Goal: Information Seeking & Learning: Learn about a topic

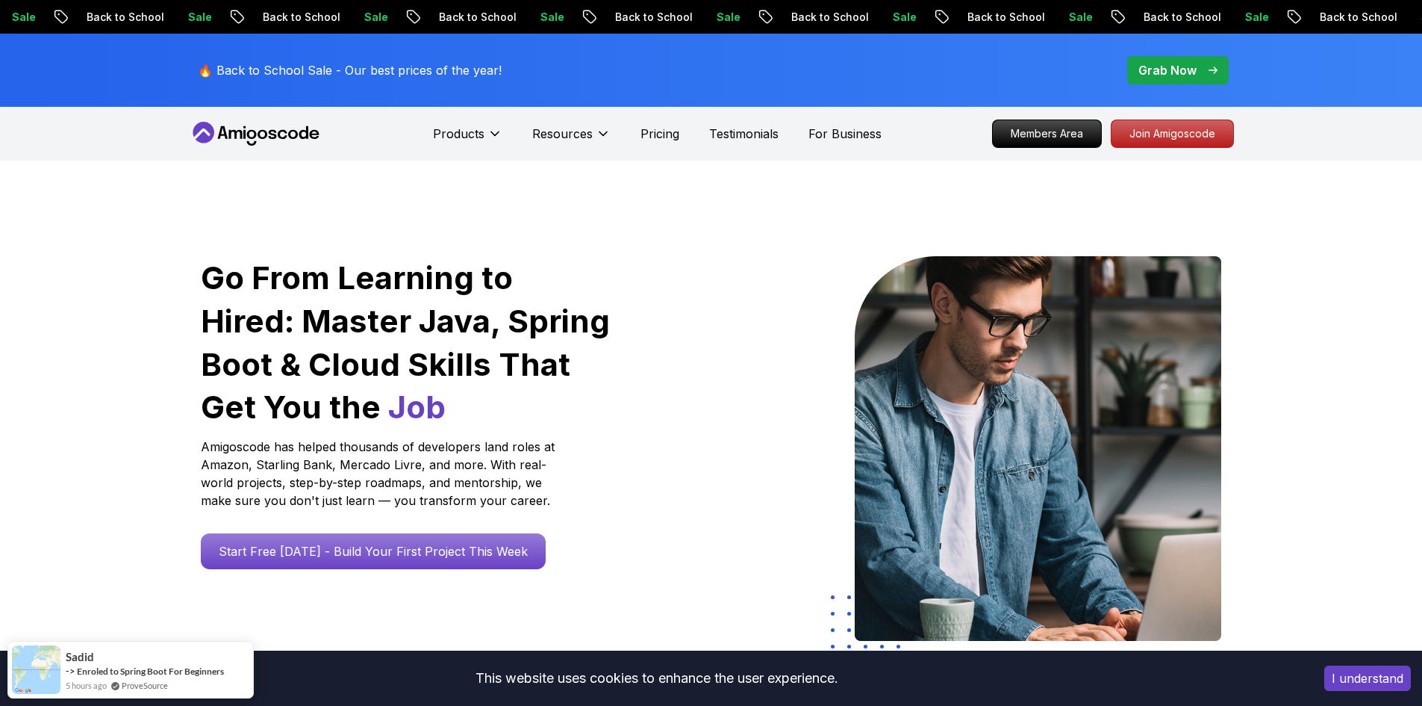
click at [340, 73] on p "🔥 Back to School Sale - Our best prices of the year!" at bounding box center [350, 70] width 304 height 18
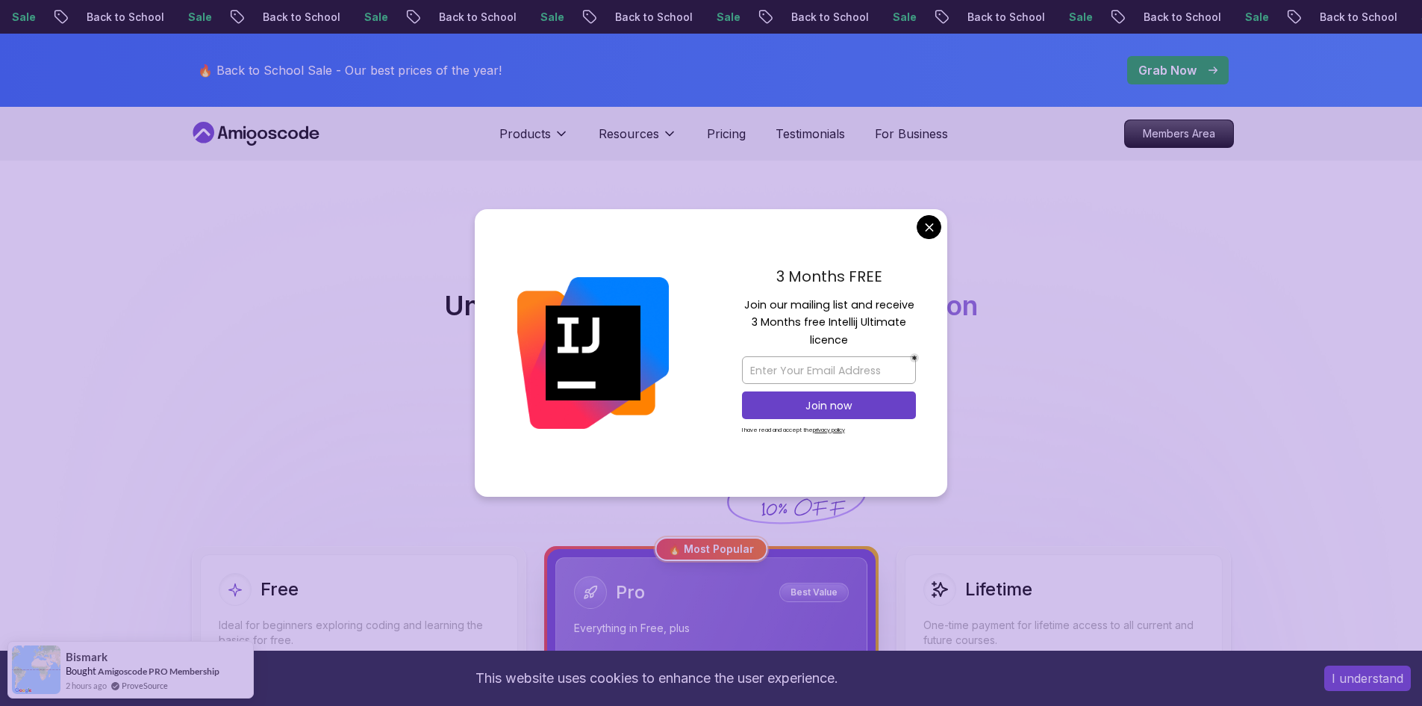
drag, startPoint x: 512, startPoint y: 264, endPoint x: 694, endPoint y: 246, distance: 183.1
click at [511, 261] on div at bounding box center [593, 353] width 237 height 288
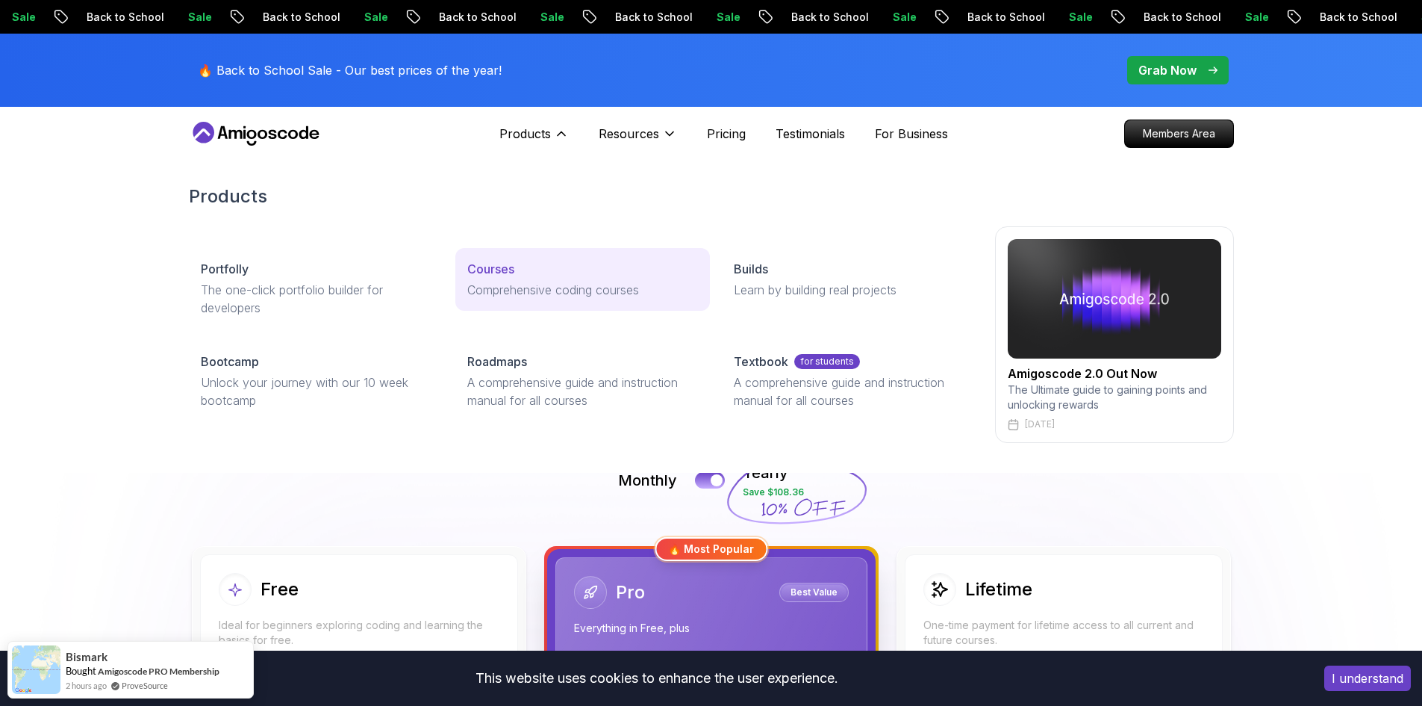
click at [519, 268] on div "Courses" at bounding box center [582, 269] width 231 height 18
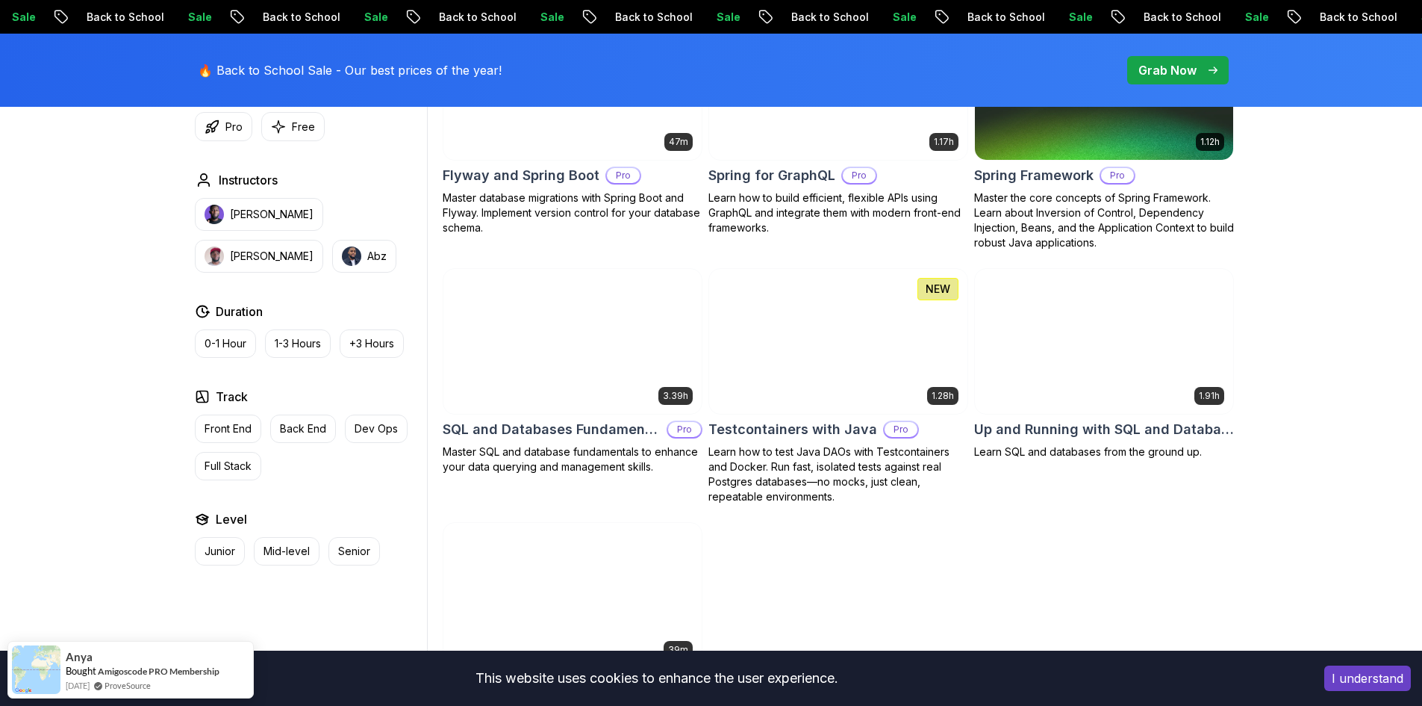
scroll to position [4181, 0]
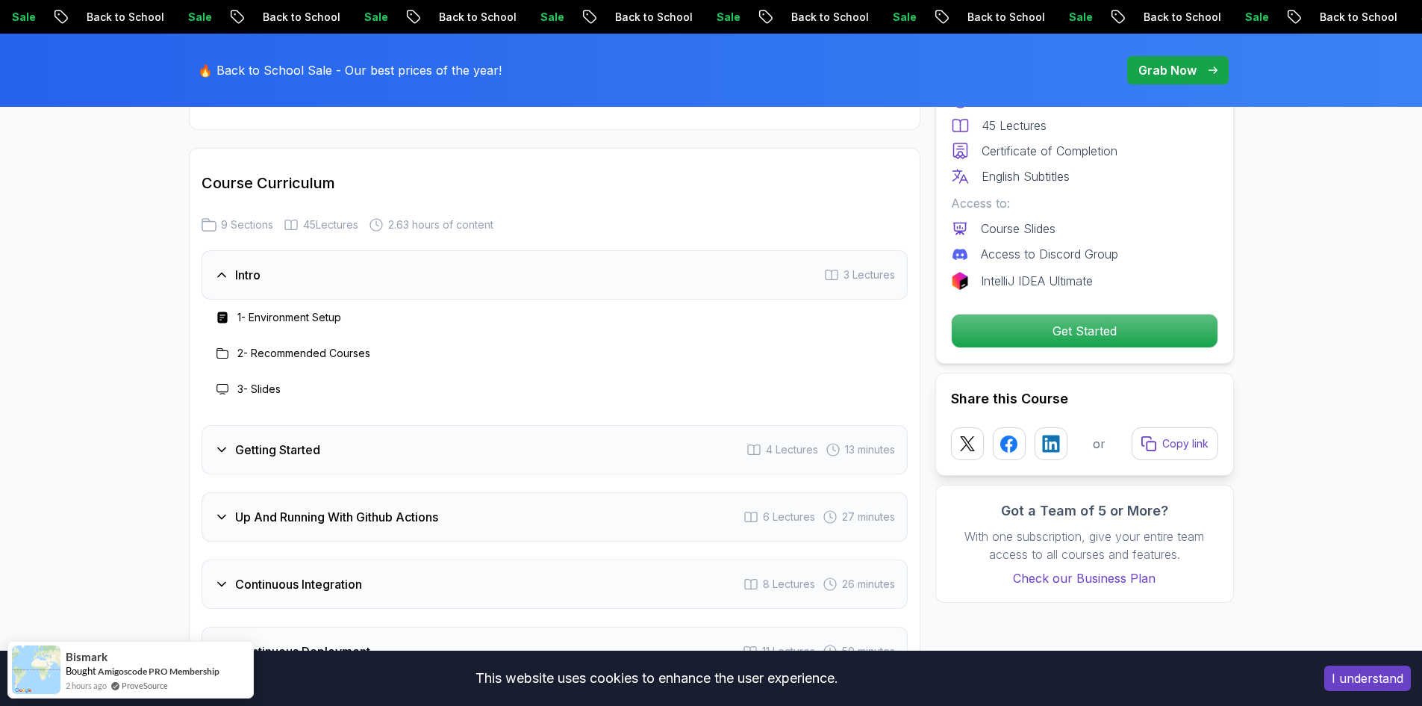
scroll to position [2240, 0]
